Goal: Transaction & Acquisition: Purchase product/service

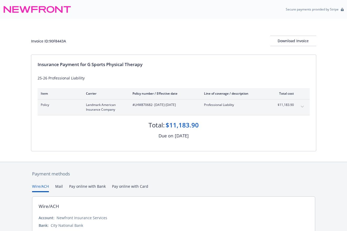
scroll to position [39, 0]
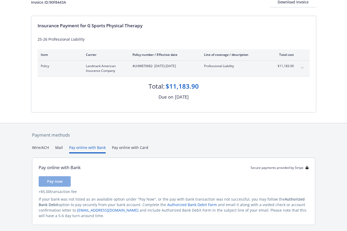
click at [92, 148] on button "Pay online with Bank" at bounding box center [87, 149] width 36 height 9
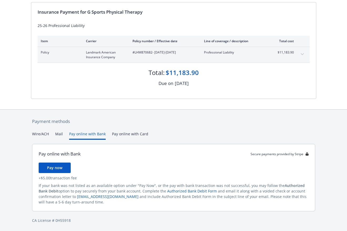
scroll to position [28, 0]
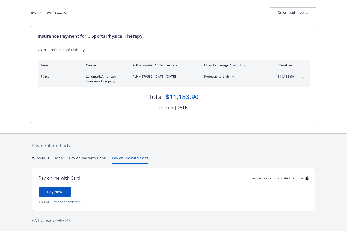
click at [129, 134] on div "Payment methods Wire/ACH Mail Pay online with Bank Pay online with Card Pay onl…" at bounding box center [173, 183] width 285 height 98
